Goal: Feedback & Contribution: Leave review/rating

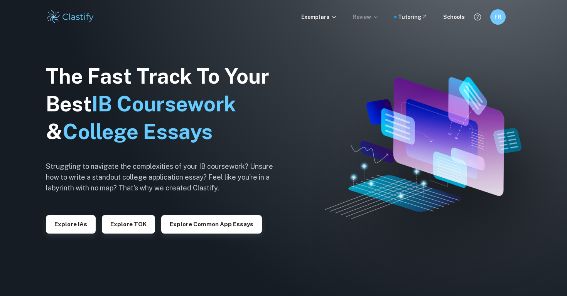
click at [362, 20] on p "Review" at bounding box center [365, 17] width 26 height 8
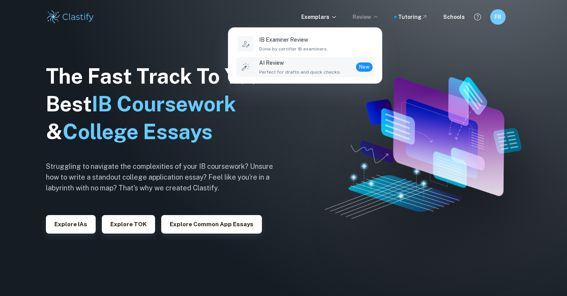
click at [318, 64] on p "AI Review" at bounding box center [300, 63] width 82 height 8
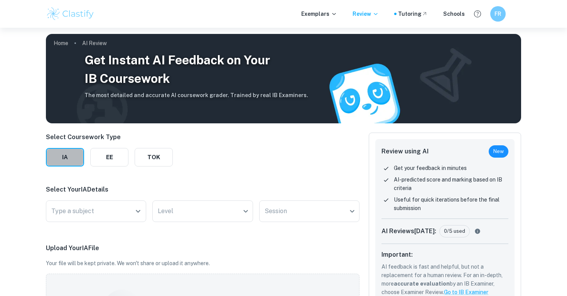
click at [77, 162] on button "IA" at bounding box center [65, 157] width 38 height 19
click at [140, 210] on icon "Open" at bounding box center [137, 211] width 9 height 9
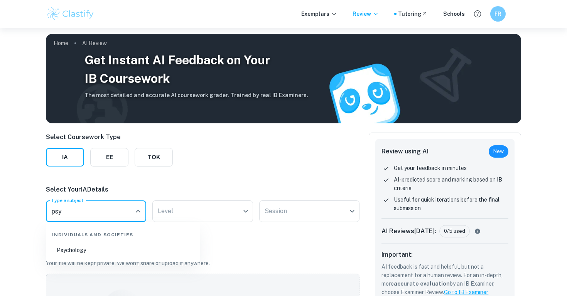
click at [113, 249] on li "Psychology" at bounding box center [123, 250] width 148 height 18
type input "Psychology"
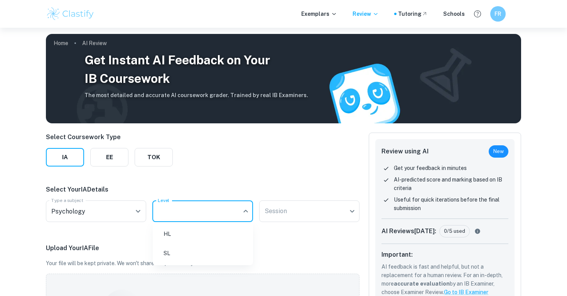
click at [245, 211] on body "We value your privacy We use cookies to enhance your browsing experience, serve…" at bounding box center [283, 176] width 567 height 296
click at [240, 229] on li "HL" at bounding box center [203, 234] width 94 height 18
type input "HL"
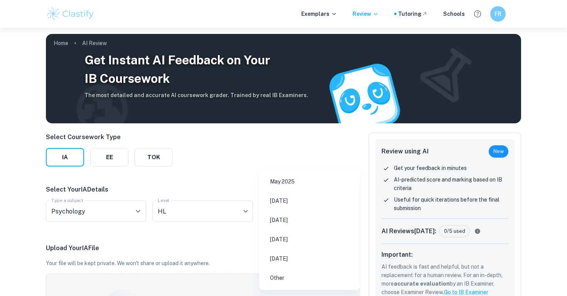
click at [313, 210] on body "We value your privacy We use cookies to enhance your browsing experience, serve…" at bounding box center [283, 176] width 567 height 296
click at [305, 186] on li "May 2025" at bounding box center [309, 182] width 94 height 18
type input "M25"
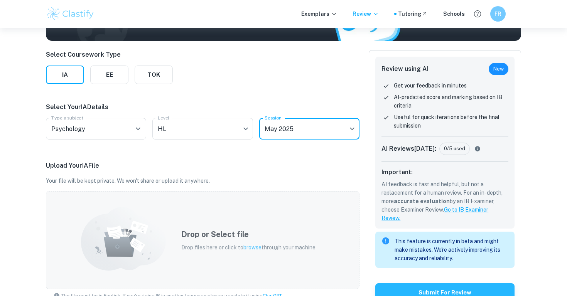
scroll to position [84, 0]
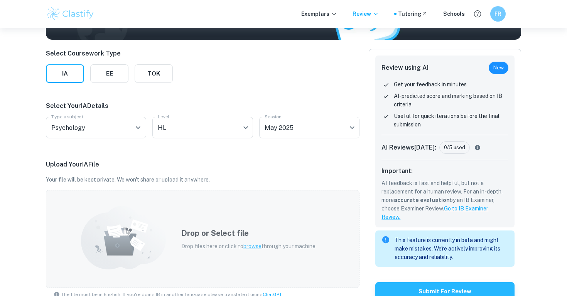
click at [276, 235] on h5 "Drop or Select file" at bounding box center [248, 233] width 134 height 12
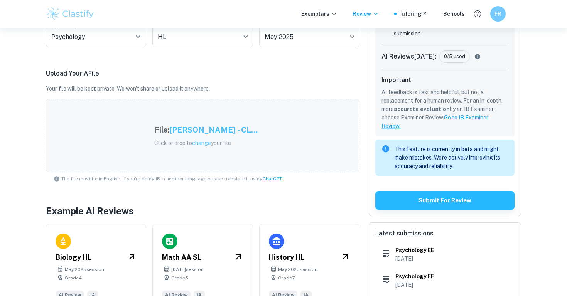
scroll to position [147, 0]
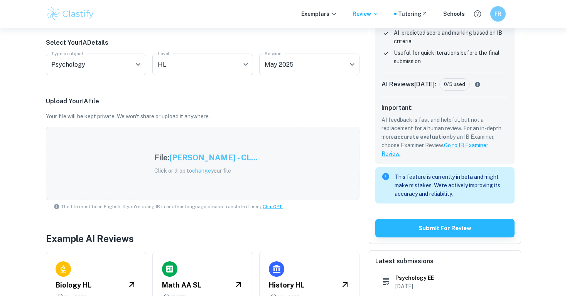
click at [226, 227] on div "Select Coursework Type IA EE TOK Select Your IA Details Type a subject Psycholo…" at bounding box center [202, 161] width 313 height 351
click at [246, 184] on div "File: [PERSON_NAME] - CL... Click or drop to change your file" at bounding box center [202, 163] width 313 height 73
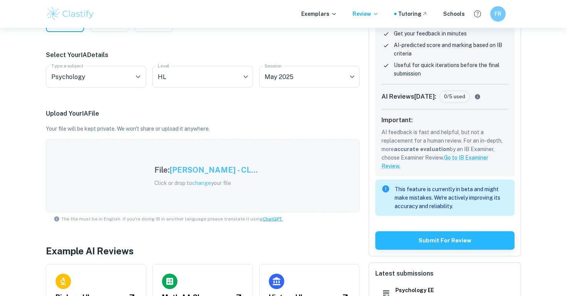
scroll to position [137, 0]
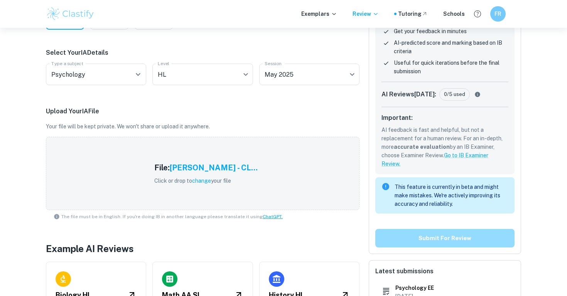
click at [398, 236] on button "Submit for review" at bounding box center [444, 238] width 139 height 19
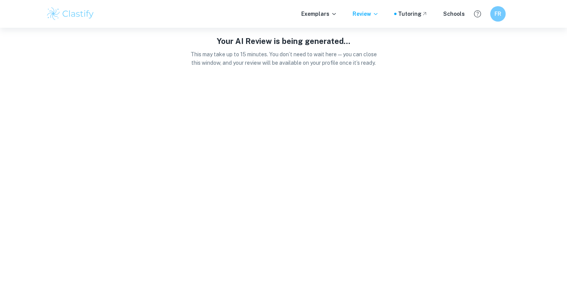
scroll to position [0, 0]
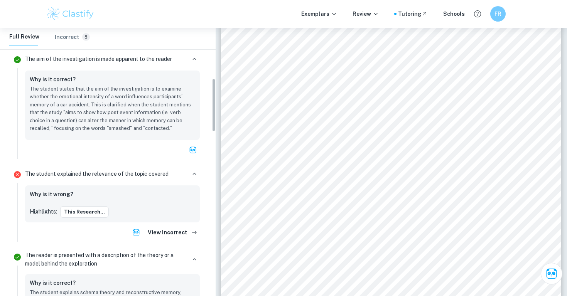
scroll to position [253, 0]
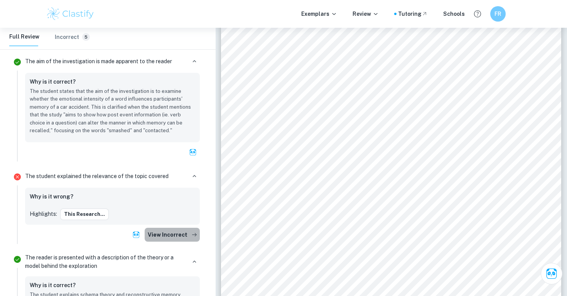
click at [181, 234] on button "View Incorrect" at bounding box center [172, 235] width 55 height 14
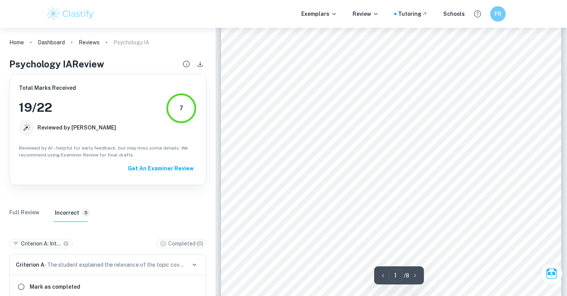
scroll to position [113, 0]
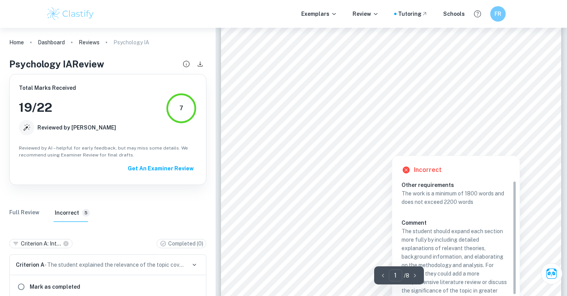
click at [391, 150] on div at bounding box center [392, 150] width 50 height 7
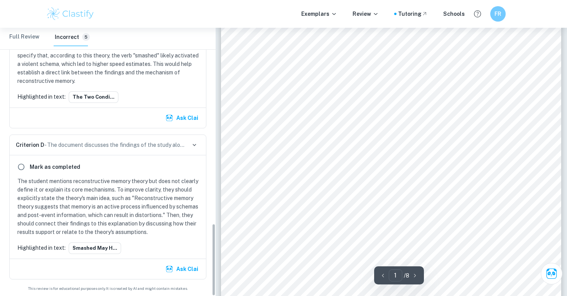
scroll to position [725, 0]
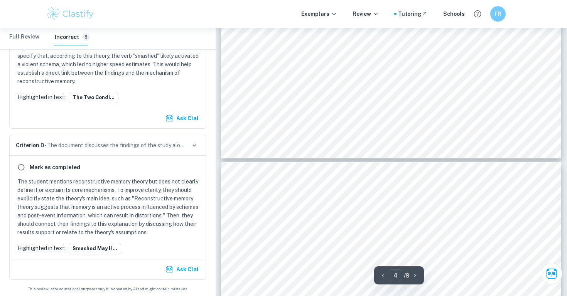
type input "5"
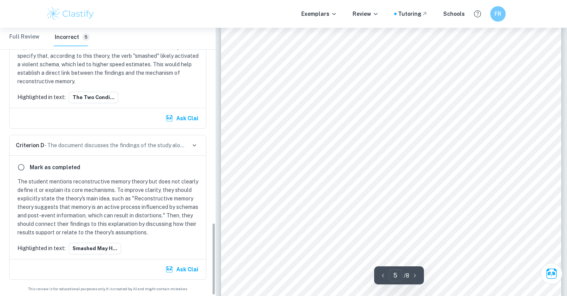
scroll to position [723, 0]
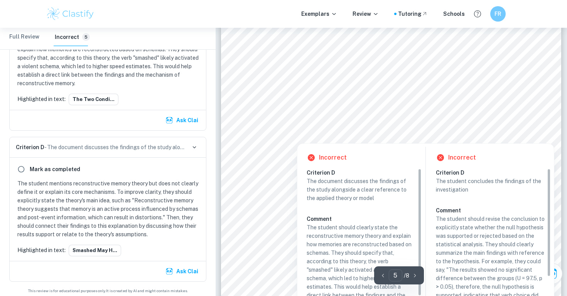
click at [268, 116] on div at bounding box center [386, 113] width 271 height 9
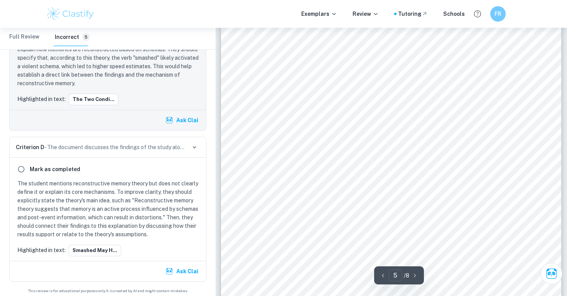
scroll to position [623, 0]
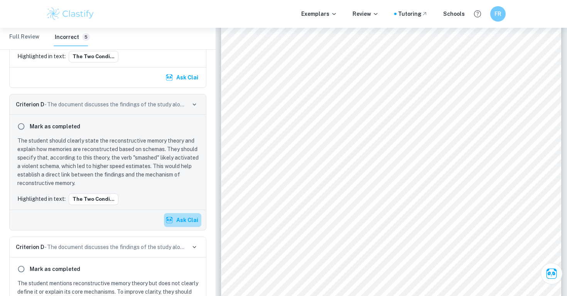
click at [181, 219] on button "Ask Clai" at bounding box center [182, 220] width 37 height 14
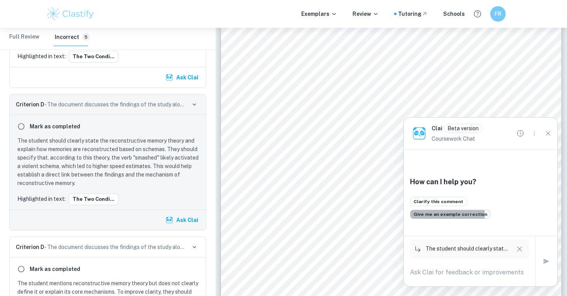
click at [446, 216] on button "Give me an example correction" at bounding box center [450, 214] width 81 height 9
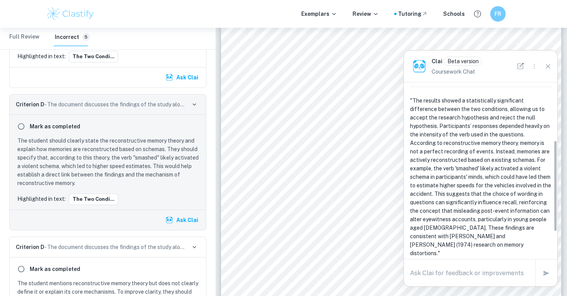
scroll to position [113, 0]
click at [446, 269] on textarea at bounding box center [469, 273] width 119 height 9
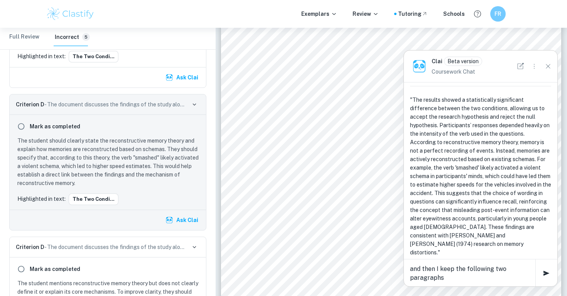
type textarea "and then I keep the following two paragraphs?"
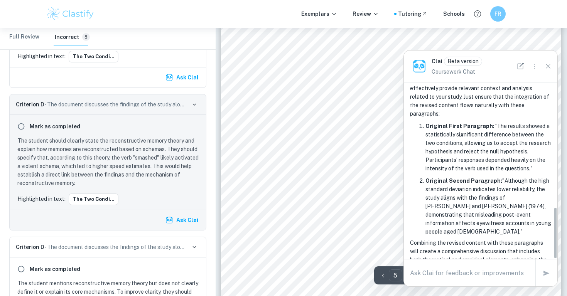
scroll to position [1905, 0]
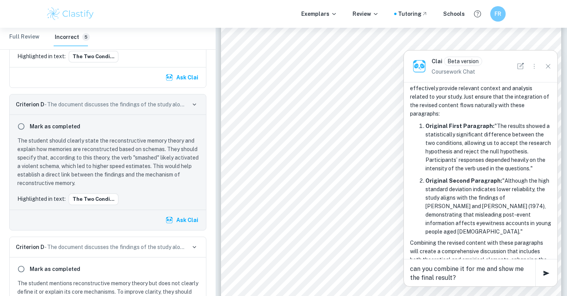
type textarea "can you combine it for me and show me the final result?"
click at [545, 273] on icon "button" at bounding box center [546, 273] width 6 height 5
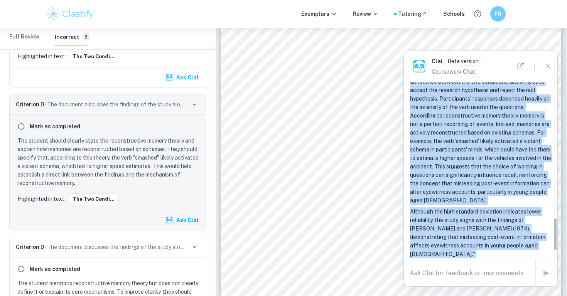
scroll to position [761, 0]
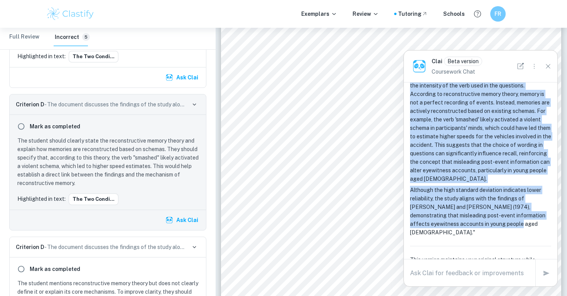
drag, startPoint x: 413, startPoint y: 91, endPoint x: 462, endPoint y: 192, distance: 112.3
click at [462, 192] on div "Final Combined Result Here’s the integrated version of the paragraph with the r…" at bounding box center [480, 140] width 141 height 281
copy div "Lor ipsumdo sitame c adipiscingeli seddoeiusmo temporinci utlabor etd mag aliqu…"
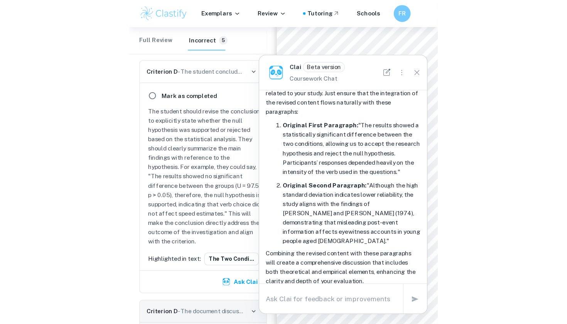
scroll to position [366, 0]
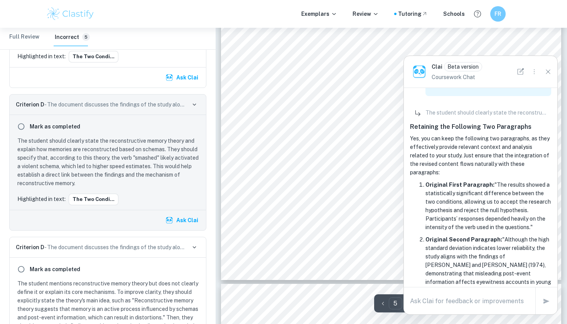
type input "6"
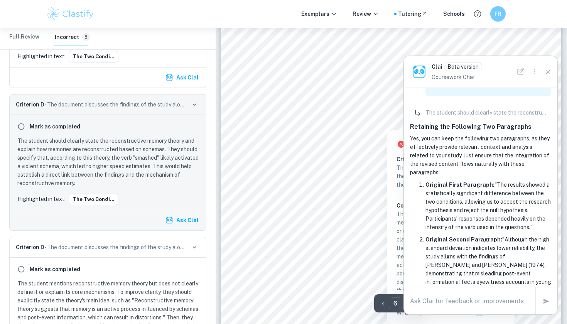
click at [313, 93] on div at bounding box center [285, 97] width 68 height 16
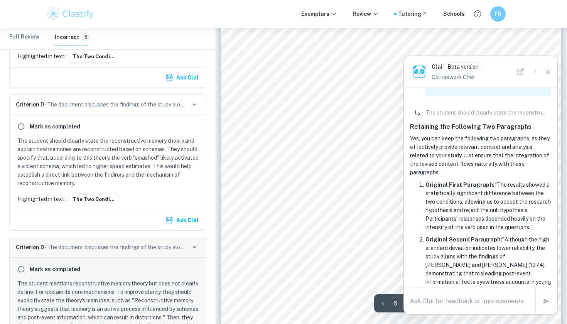
scroll to position [697, 0]
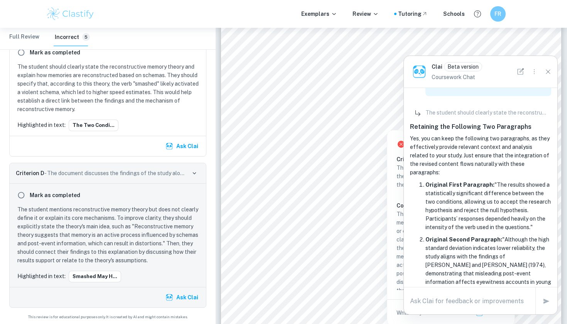
click at [305, 89] on div at bounding box center [285, 97] width 68 height 16
click at [21, 54] on input "radio" at bounding box center [21, 52] width 14 height 14
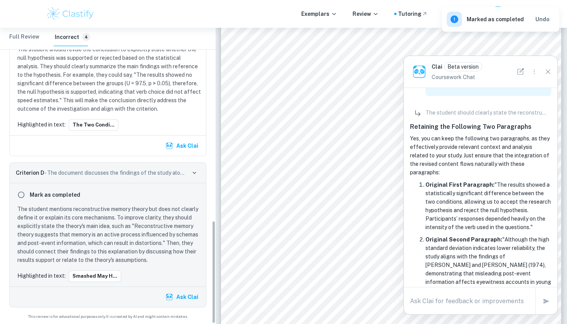
scroll to position [554, 0]
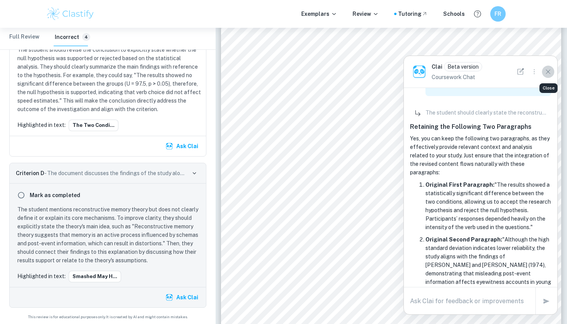
click at [549, 73] on icon "Close" at bounding box center [548, 71] width 8 height 8
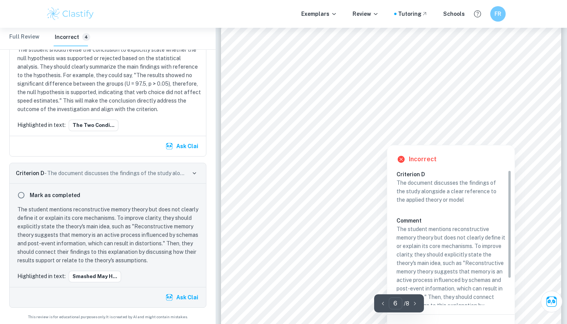
click at [367, 103] on div at bounding box center [386, 102] width 271 height 8
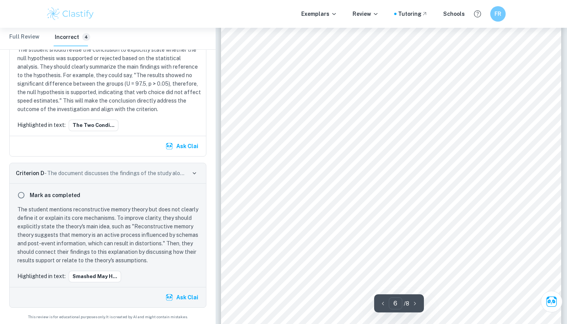
scroll to position [2311, 0]
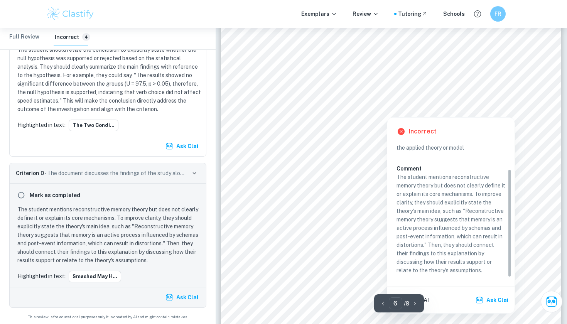
click at [430, 73] on div at bounding box center [386, 74] width 271 height 8
click at [493, 296] on button "Ask Clai" at bounding box center [492, 300] width 37 height 14
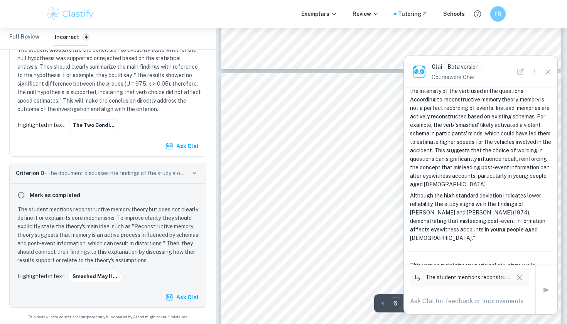
scroll to position [2162, 0]
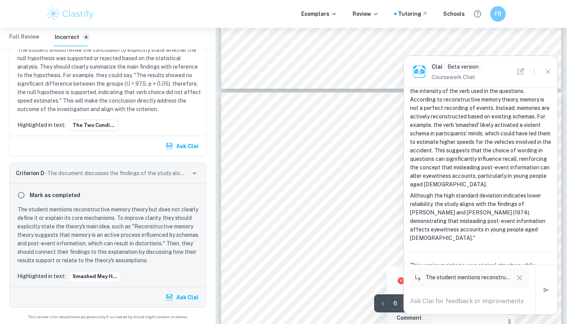
click at [273, 229] on div at bounding box center [285, 234] width 68 height 16
click at [548, 70] on icon "Close" at bounding box center [548, 71] width 8 height 8
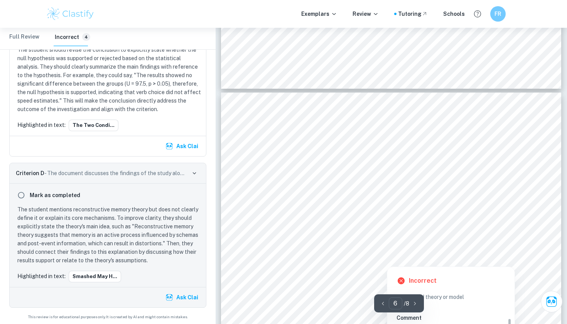
click at [369, 223] on div at bounding box center [386, 223] width 271 height 8
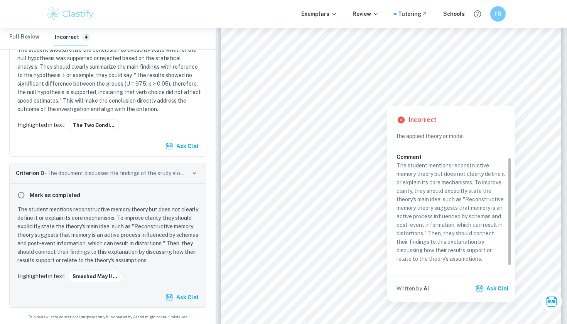
scroll to position [33, 0]
click at [495, 288] on button "Ask Clai" at bounding box center [492, 288] width 37 height 14
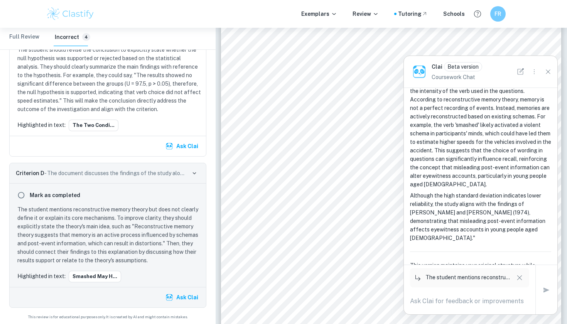
scroll to position [761, 0]
click at [450, 296] on textarea at bounding box center [469, 300] width 119 height 9
type textarea "can you rephrase as per your suggestion?"
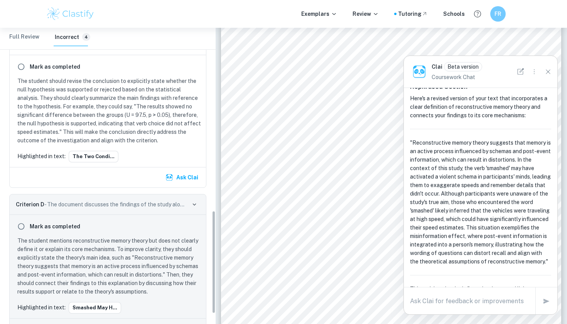
scroll to position [526, 0]
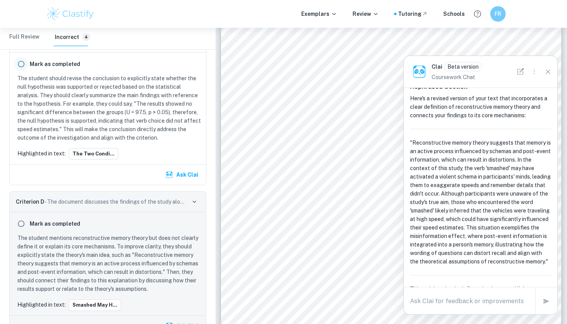
click at [22, 64] on input "radio" at bounding box center [21, 64] width 14 height 14
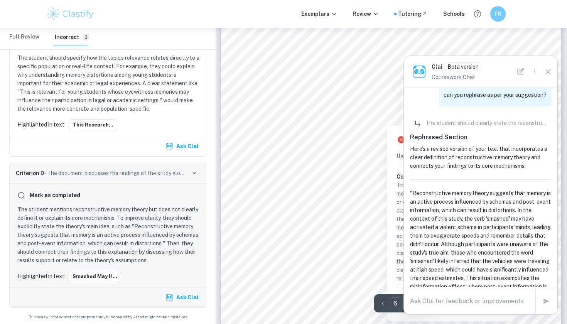
scroll to position [2303, 0]
click at [414, 296] on textarea at bounding box center [469, 300] width 119 height 9
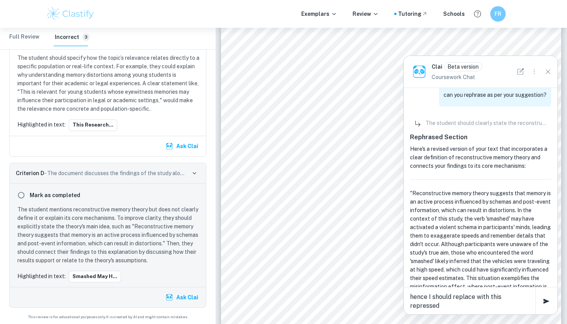
click at [421, 296] on textarea "hence I should replace with this repressed" at bounding box center [469, 301] width 119 height 18
click at [456, 296] on textarea "hence I should replace with this rephrasedessed" at bounding box center [469, 301] width 119 height 18
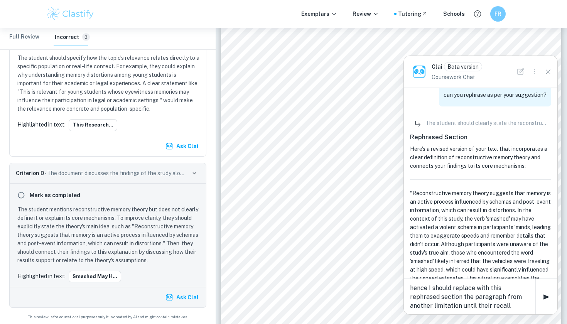
type textarea "hence I should replace with this rephrased section the paragraph from another l…"
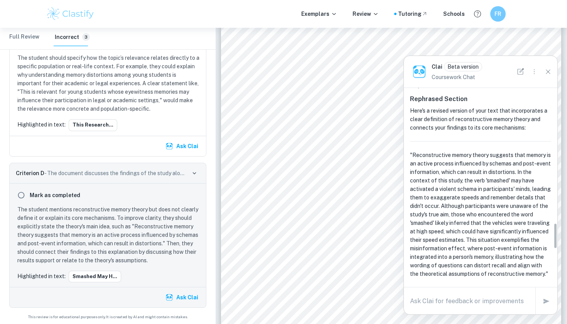
scroll to position [1019, 0]
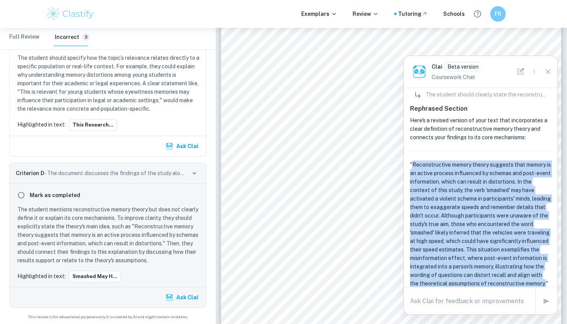
drag, startPoint x: 413, startPoint y: 123, endPoint x: 469, endPoint y: 253, distance: 140.7
click at [469, 253] on p ""Reconstructive memory theory suggests that memory is an active process influen…" at bounding box center [480, 223] width 141 height 127
copy p "Reconstructive memory theory suggests that memory is an active process influenc…"
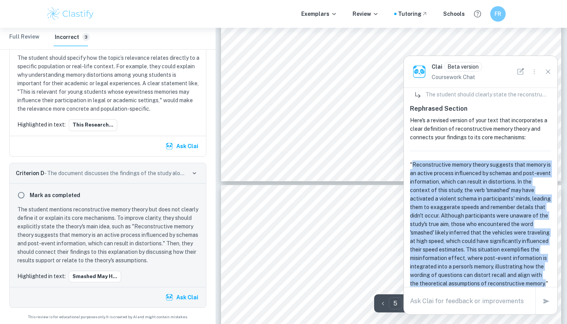
type input "6"
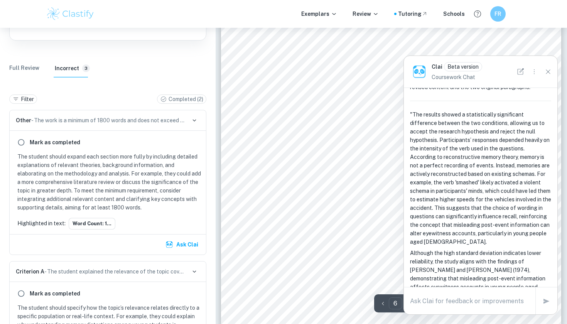
scroll to position [2366, 0]
click at [84, 199] on p "The student should expand each section more fully by including detailed explana…" at bounding box center [109, 181] width 184 height 59
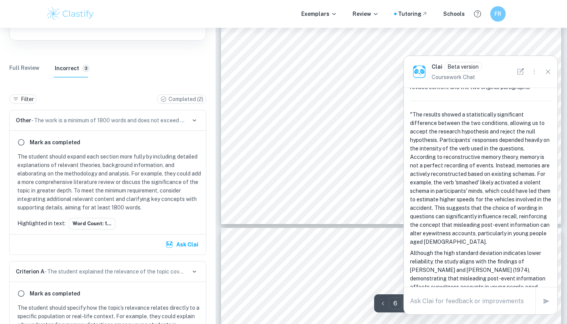
scroll to position [2468, 0]
click at [546, 71] on icon "Close" at bounding box center [548, 71] width 8 height 8
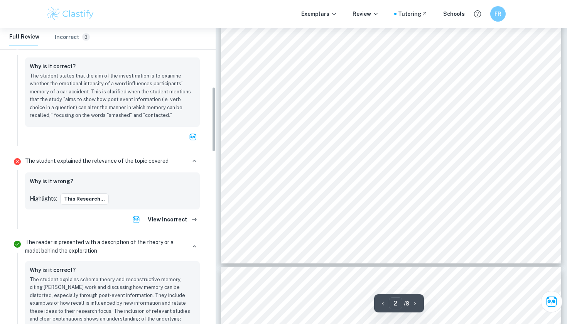
scroll to position [656, 0]
click at [111, 183] on div "Why is it wrong?" at bounding box center [112, 182] width 165 height 10
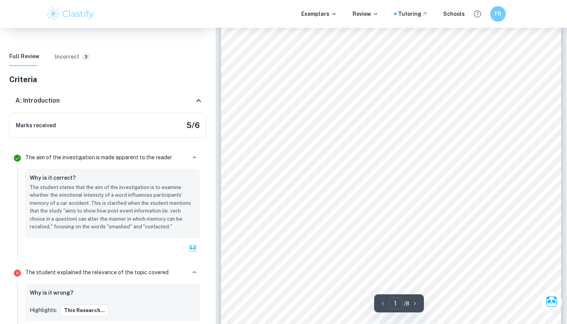
scroll to position [55, 0]
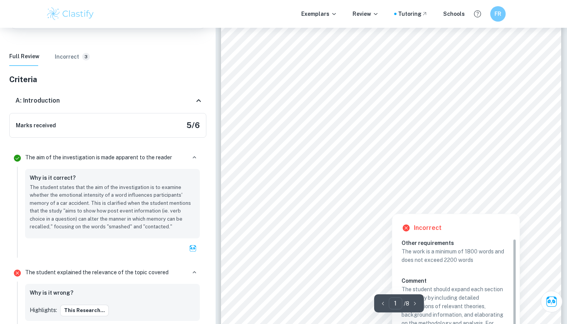
click at [376, 211] on div at bounding box center [392, 207] width 50 height 7
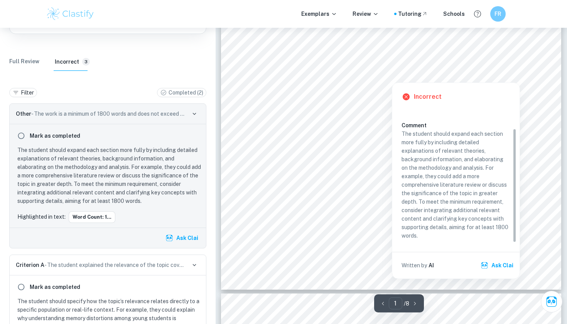
scroll to position [192, 0]
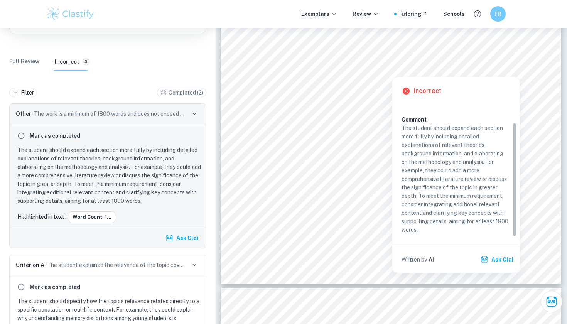
click at [498, 259] on button "Ask Clai" at bounding box center [497, 260] width 37 height 14
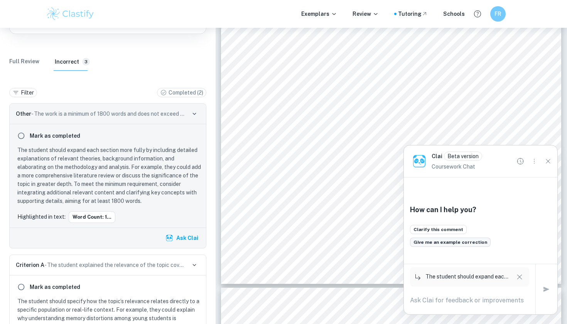
click at [458, 243] on button "Give me an example correction" at bounding box center [450, 242] width 81 height 9
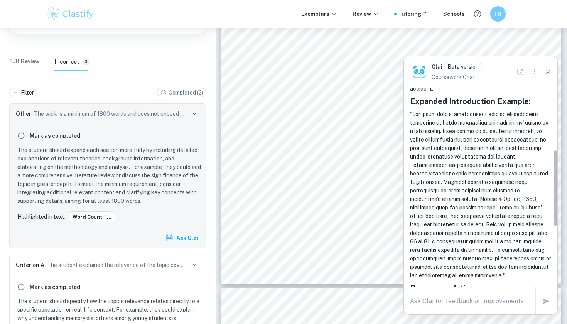
scroll to position [164, 0]
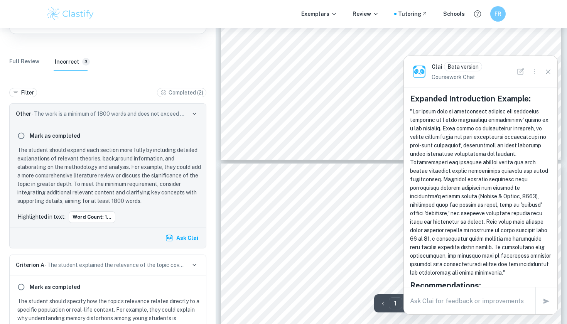
type input "2"
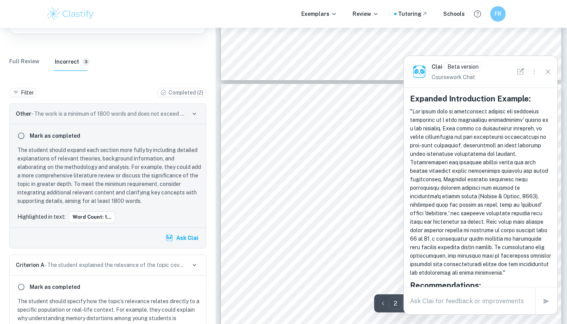
scroll to position [459, 0]
click at [252, 89] on span "Memory is a fundamental cognitive process that relies on its relationship" at bounding box center [344, 89] width 186 height 6
drag, startPoint x: 252, startPoint y: 89, endPoint x: 382, endPoint y: 229, distance: 191.5
click at [221, 20] on span "Memory is a fundamental cognitive process that relies on its relationship with …" at bounding box center [221, 20] width 0 height 0
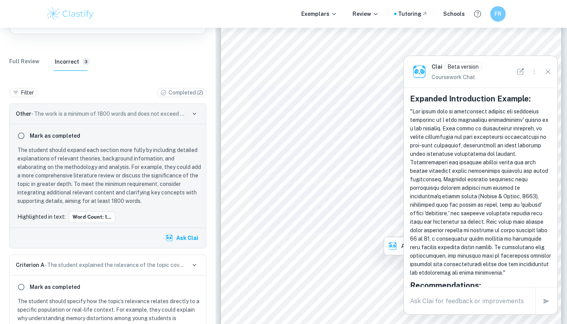
copy span "Memory is a fundamental cognitive process that relies on its relationship with …"
click at [468, 305] on textarea at bounding box center [469, 300] width 119 height 9
paste textarea "Memory is a fundamental cognitive process that relies on its relationship with …"
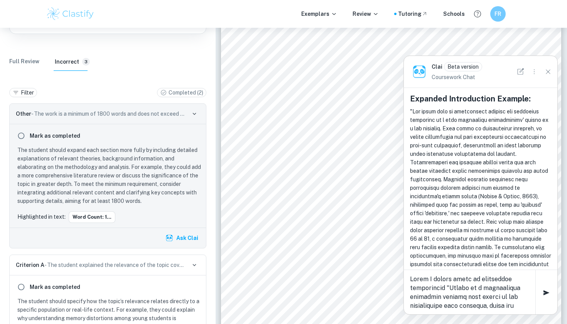
scroll to position [505, 0]
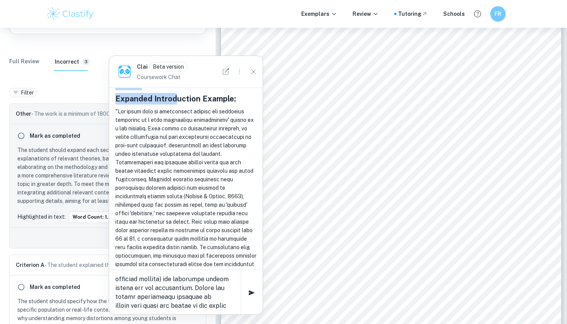
drag, startPoint x: 470, startPoint y: 59, endPoint x: 176, endPoint y: 104, distance: 298.0
click at [175, 309] on textarea at bounding box center [174, 292] width 119 height 35
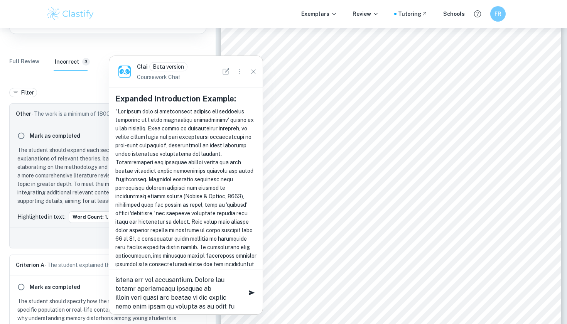
scroll to position [523, 0]
type textarea "Hence I should merge my background information "Memory is a fundamental cogniti…"
click at [249, 294] on icon "button" at bounding box center [251, 292] width 9 height 9
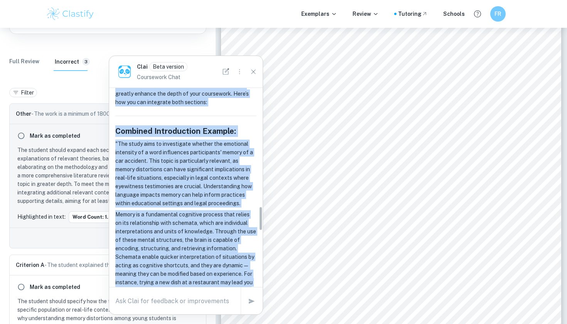
scroll to position [958, 0]
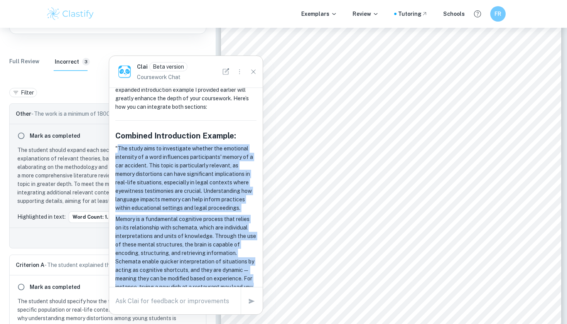
drag, startPoint x: 202, startPoint y: 210, endPoint x: 119, endPoint y: 164, distance: 94.7
copy div "The study aims to investigate whether the emotional intensity of a word influen…"
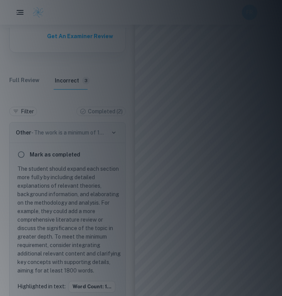
scroll to position [842, 0]
click at [195, 29] on div at bounding box center [141, 148] width 282 height 296
